Goal: Transaction & Acquisition: Purchase product/service

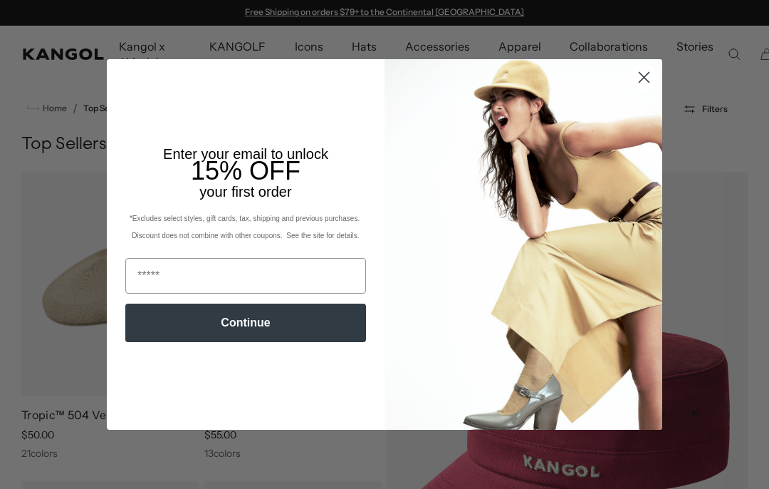
click at [648, 71] on circle "Close dialog" at bounding box center [645, 78] width 24 height 24
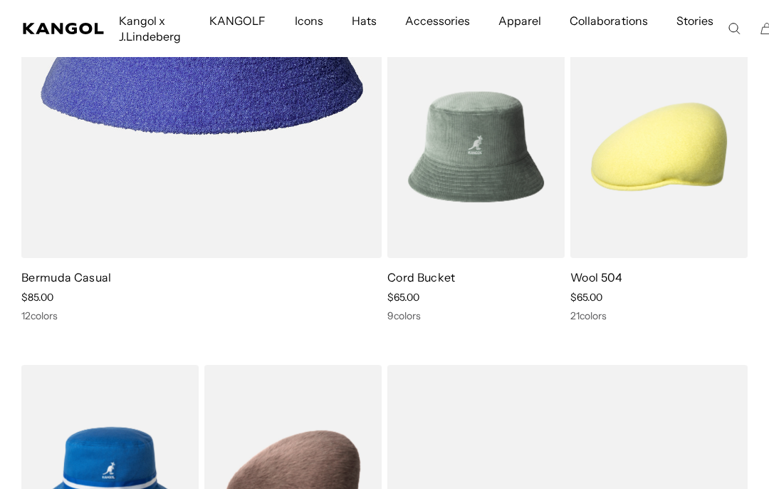
scroll to position [1082, 0]
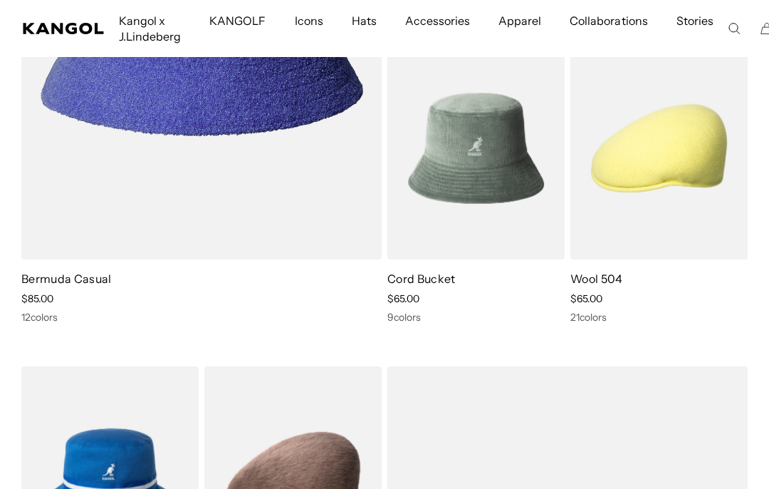
click at [648, 300] on div "Sale Price $65.00" at bounding box center [659, 298] width 177 height 13
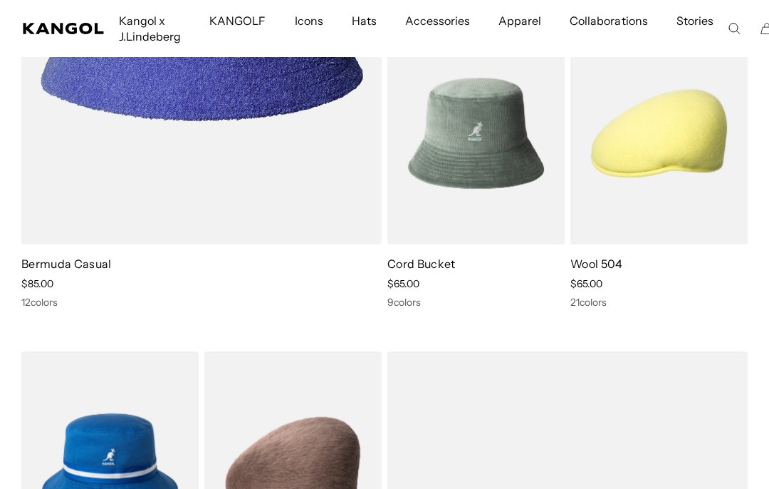
scroll to position [1095, 0]
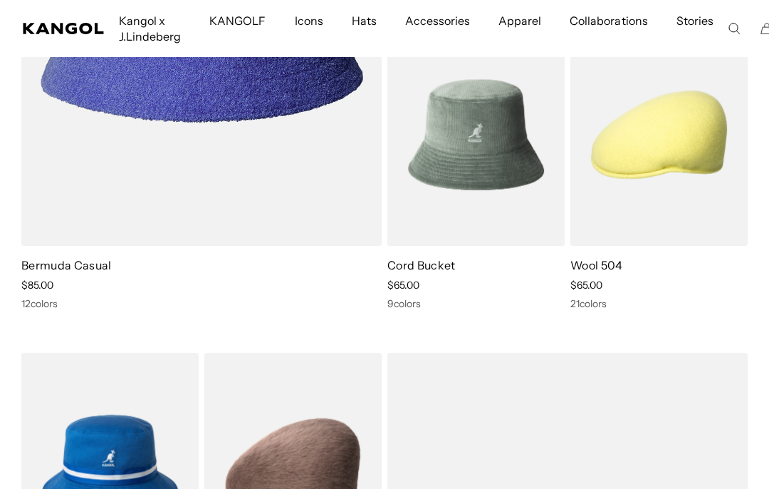
click at [616, 288] on div "Sale Price $65.00" at bounding box center [659, 285] width 177 height 13
click at [0, 0] on img at bounding box center [0, 0] width 0 height 0
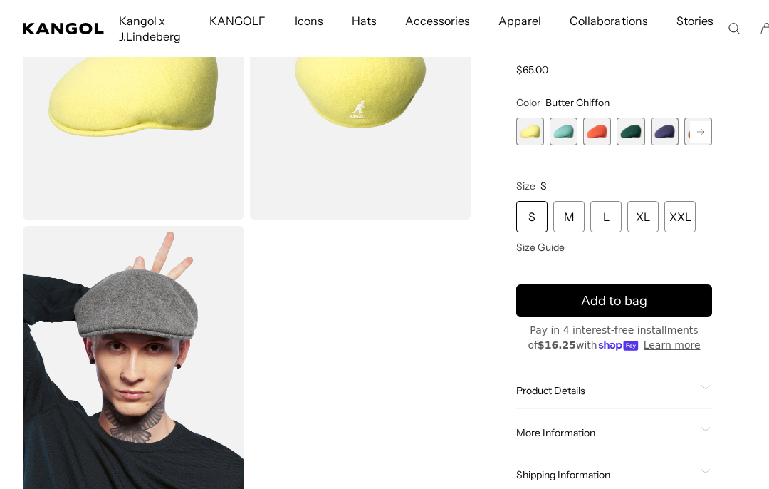
scroll to position [180, 0]
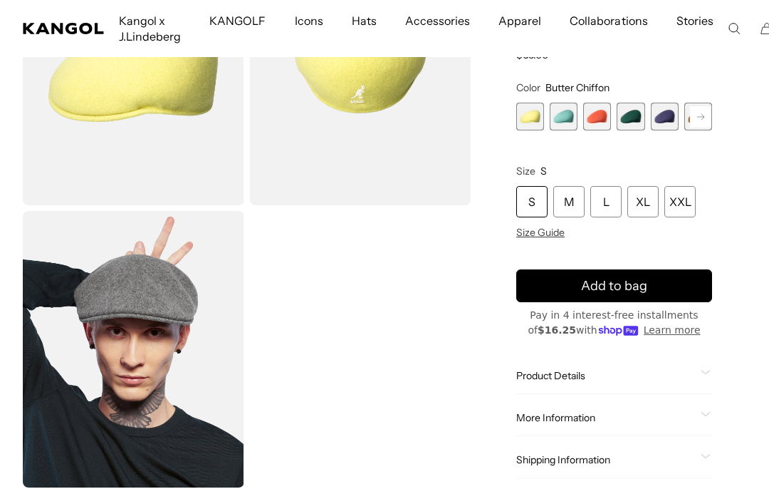
click at [712, 370] on span at bounding box center [706, 375] width 11 height 11
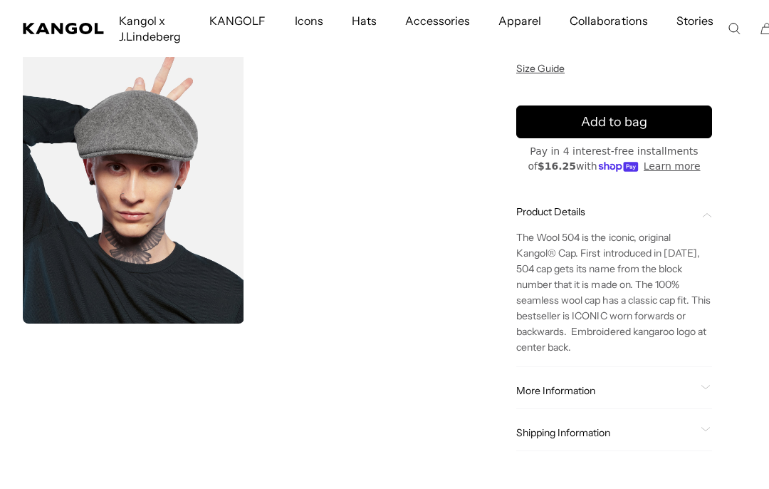
scroll to position [345, 0]
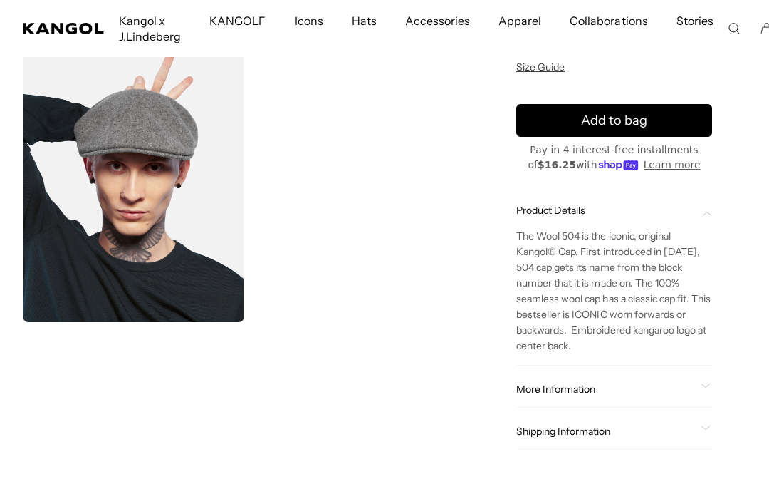
click at [761, 386] on div "Loading... Home / All Products / Wool 504" at bounding box center [384, 120] width 769 height 715
click at [726, 390] on div "Home / All Products / Wool 504 Wool 504 Regular price $65.00 Regular price Sale…" at bounding box center [614, 120] width 264 height 715
click at [702, 393] on span at bounding box center [706, 388] width 11 height 11
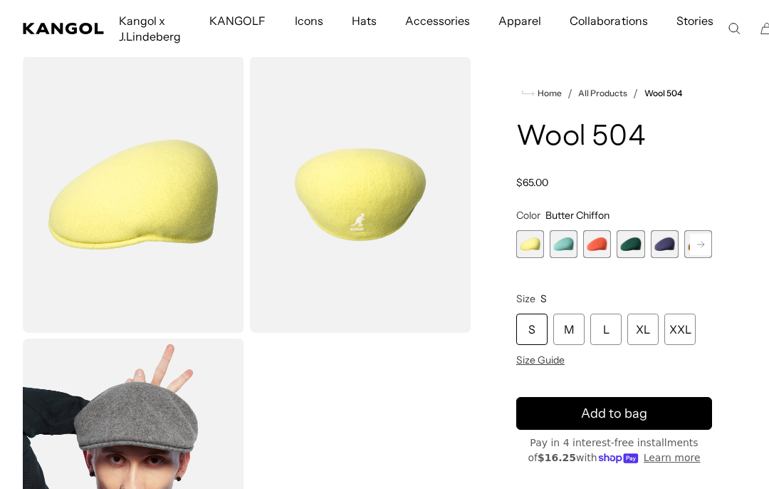
scroll to position [53, 0]
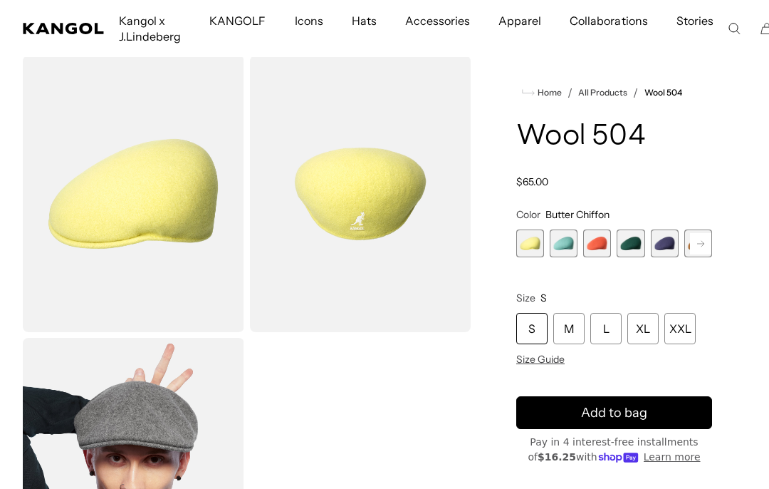
click at [580, 330] on div "M" at bounding box center [569, 328] width 31 height 31
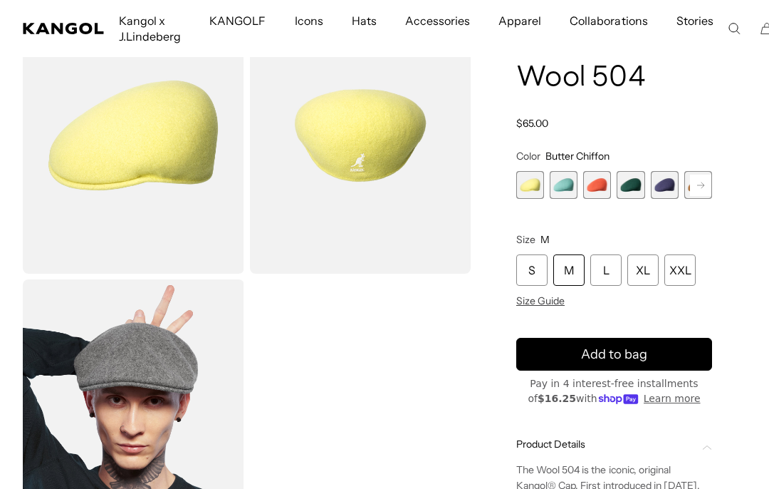
click at [584, 272] on div "M" at bounding box center [569, 269] width 31 height 31
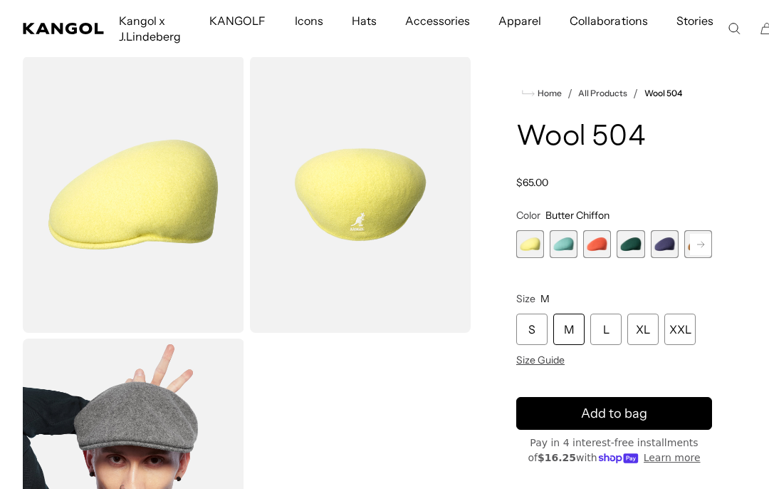
scroll to position [37, 0]
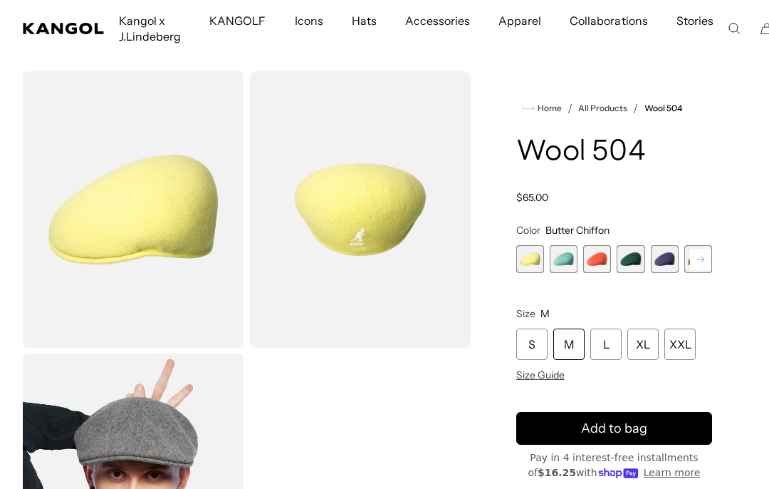
click at [707, 266] on rect at bounding box center [700, 259] width 21 height 21
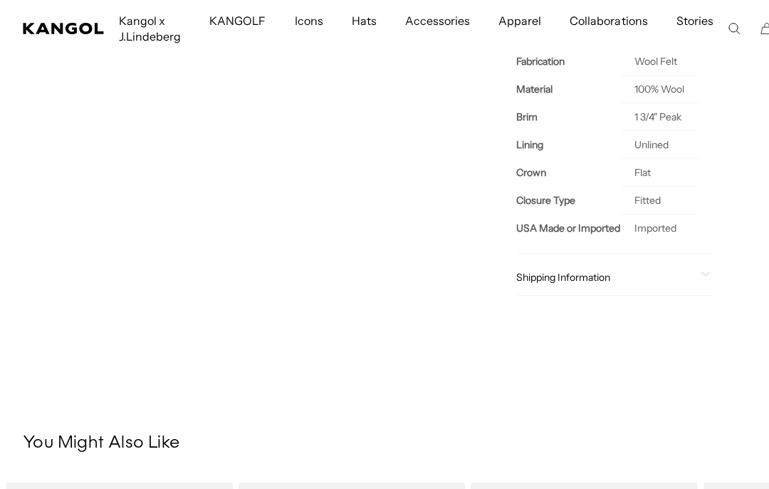
scroll to position [761, 0]
click at [611, 279] on span "Shipping Information" at bounding box center [606, 275] width 179 height 13
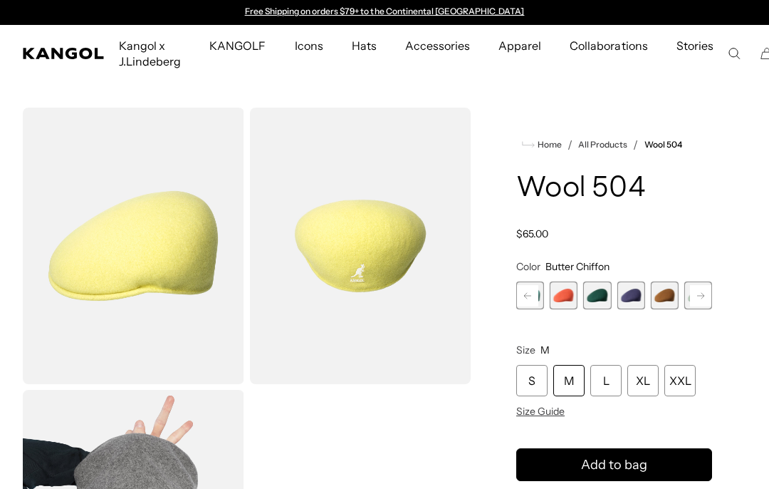
scroll to position [0, 0]
